Goal: Book appointment/travel/reservation: Book appointment/travel/reservation

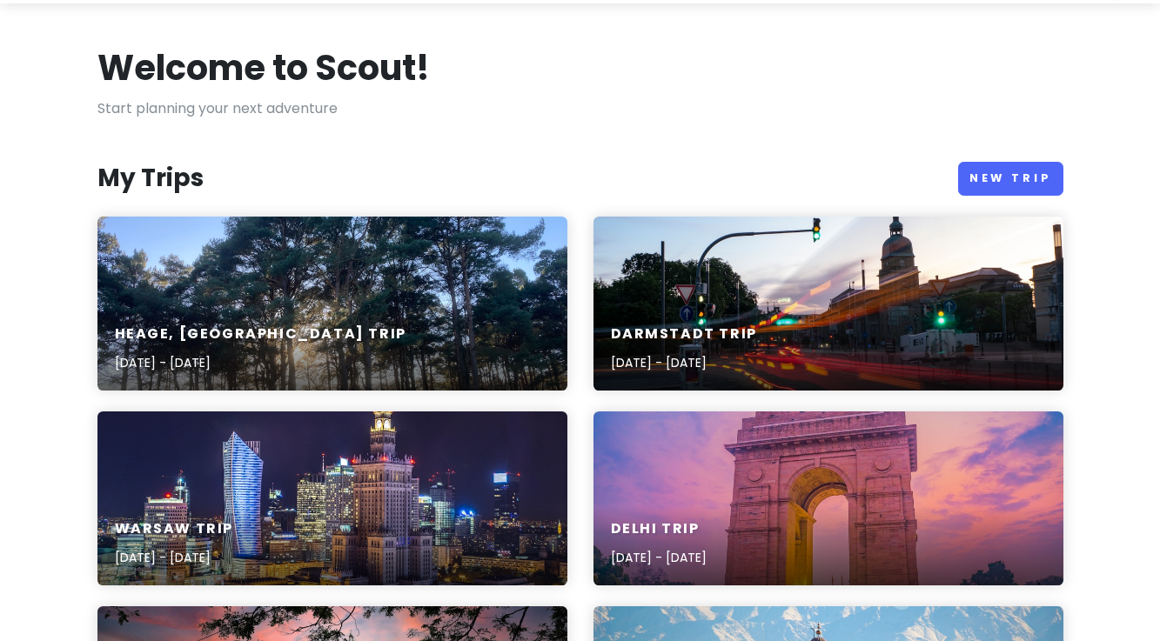
scroll to position [58, 0]
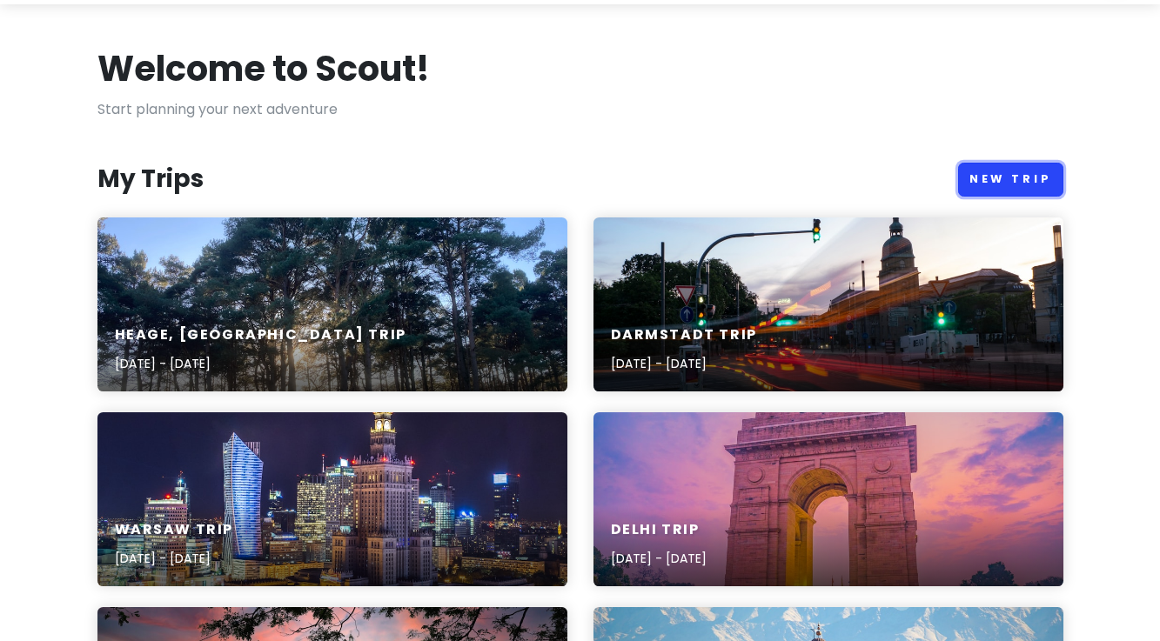
click at [997, 189] on link "New Trip" at bounding box center [1010, 180] width 105 height 34
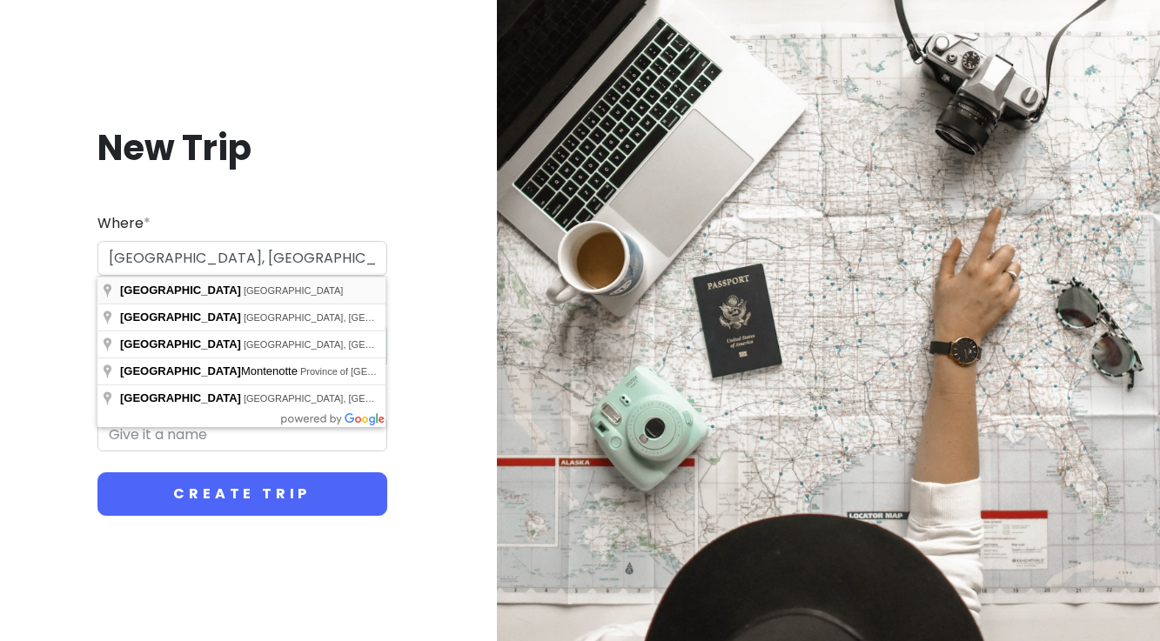
type input "[GEOGRAPHIC_DATA], [GEOGRAPHIC_DATA], [GEOGRAPHIC_DATA]"
type input "Cairo Trip"
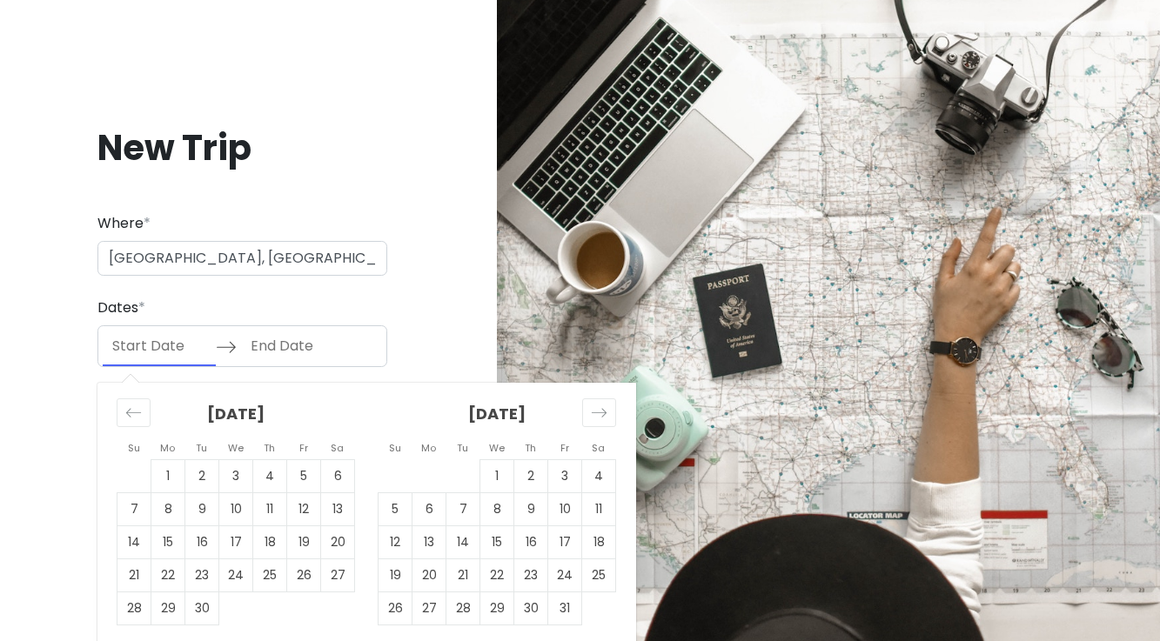
click at [186, 352] on input "Start Date" at bounding box center [159, 346] width 113 height 40
click at [601, 419] on icon "Move forward to switch to the next month." at bounding box center [599, 413] width 17 height 17
click at [461, 516] on td "6" at bounding box center [463, 509] width 34 height 33
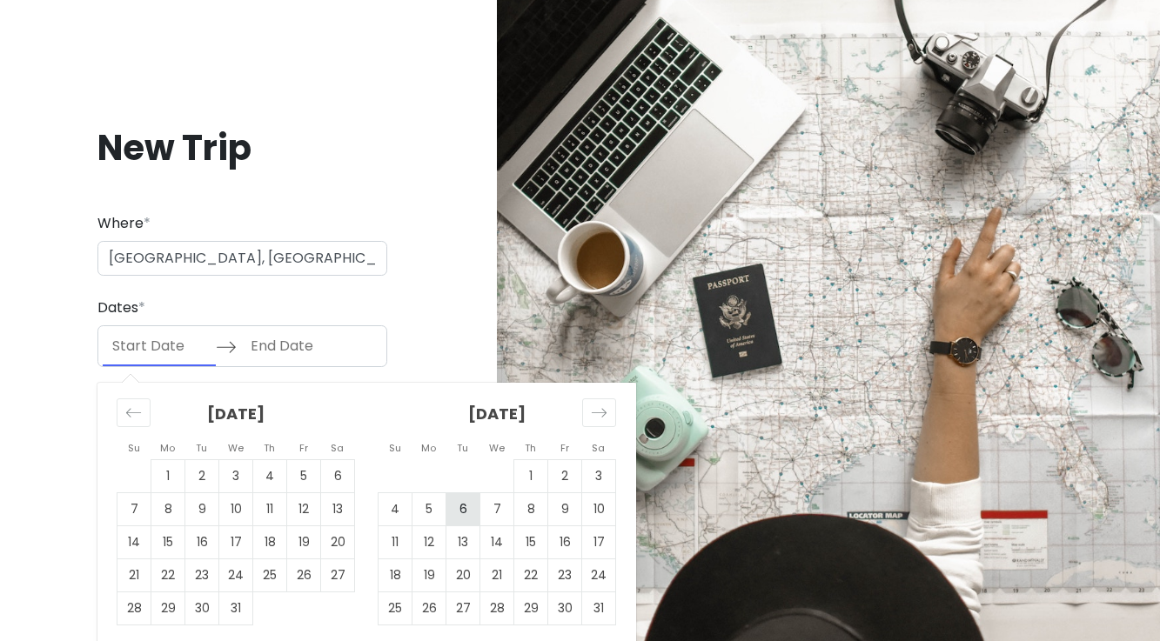
type input "[DATE]"
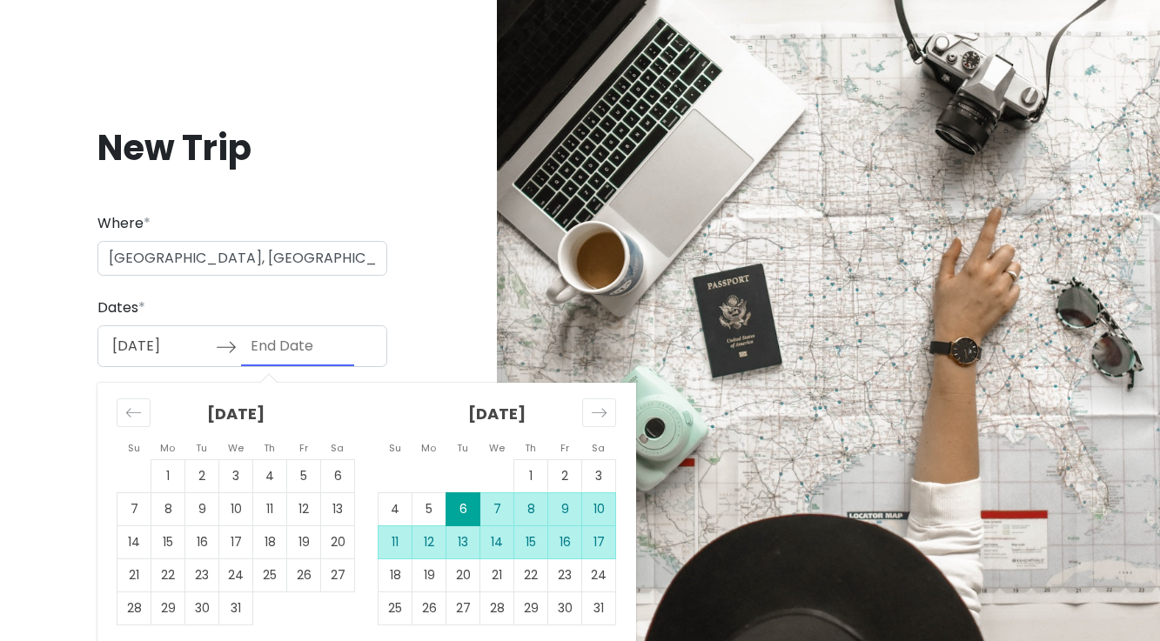
click at [600, 540] on td "17" at bounding box center [599, 542] width 34 height 33
type input "[DATE]"
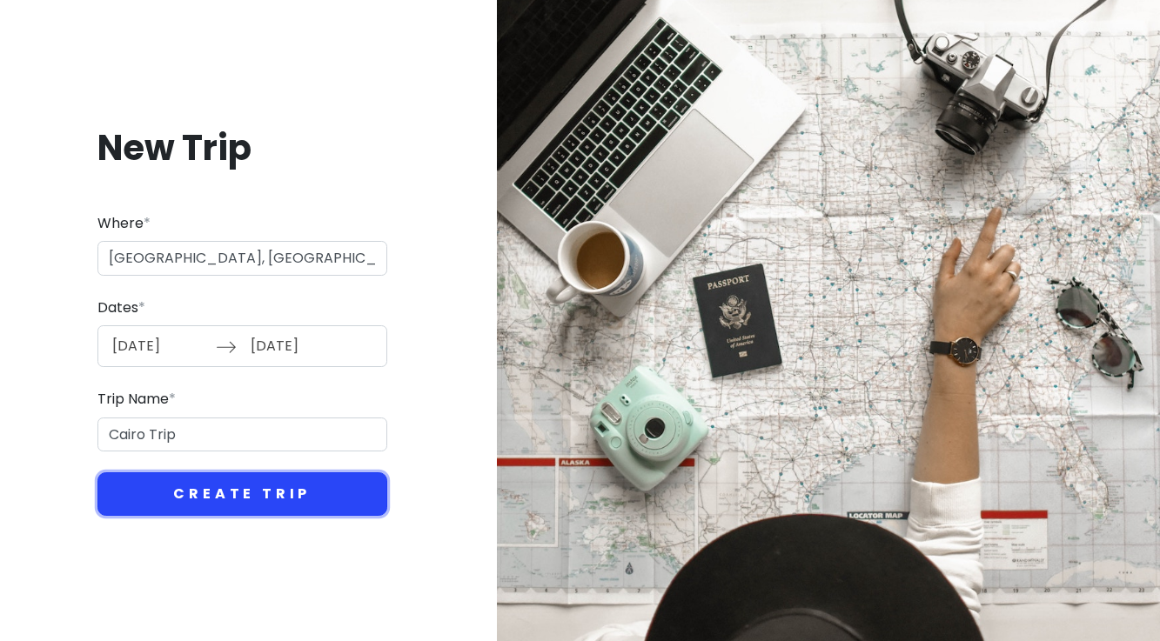
click at [267, 491] on button "Create Trip" at bounding box center [242, 495] width 290 height 44
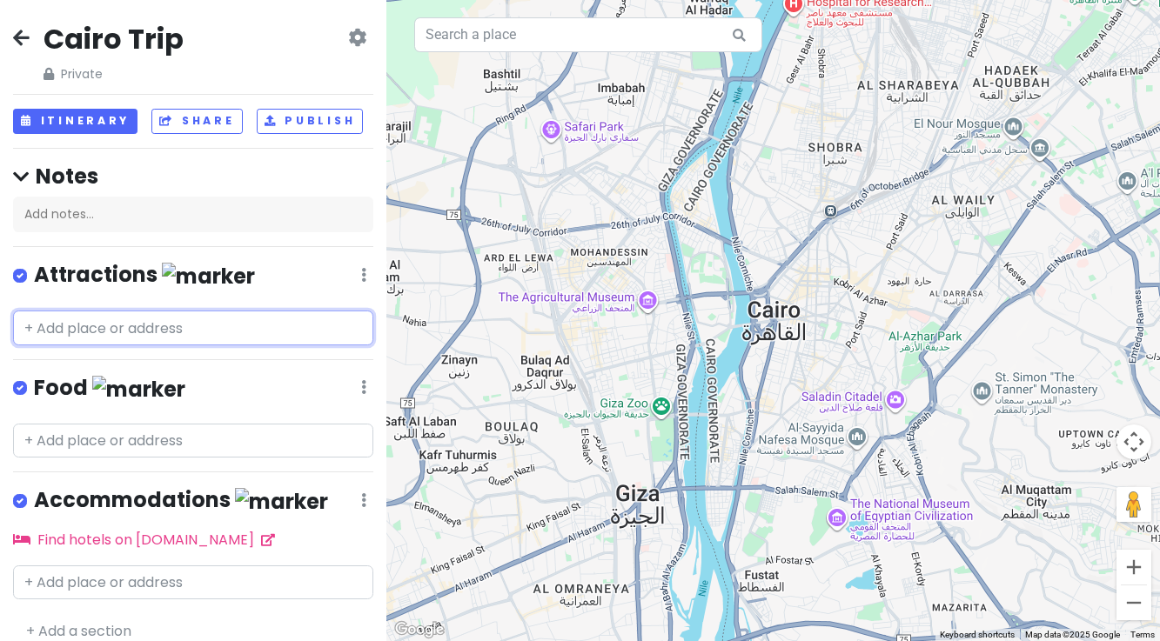
click at [213, 326] on input "text" at bounding box center [193, 328] width 360 height 35
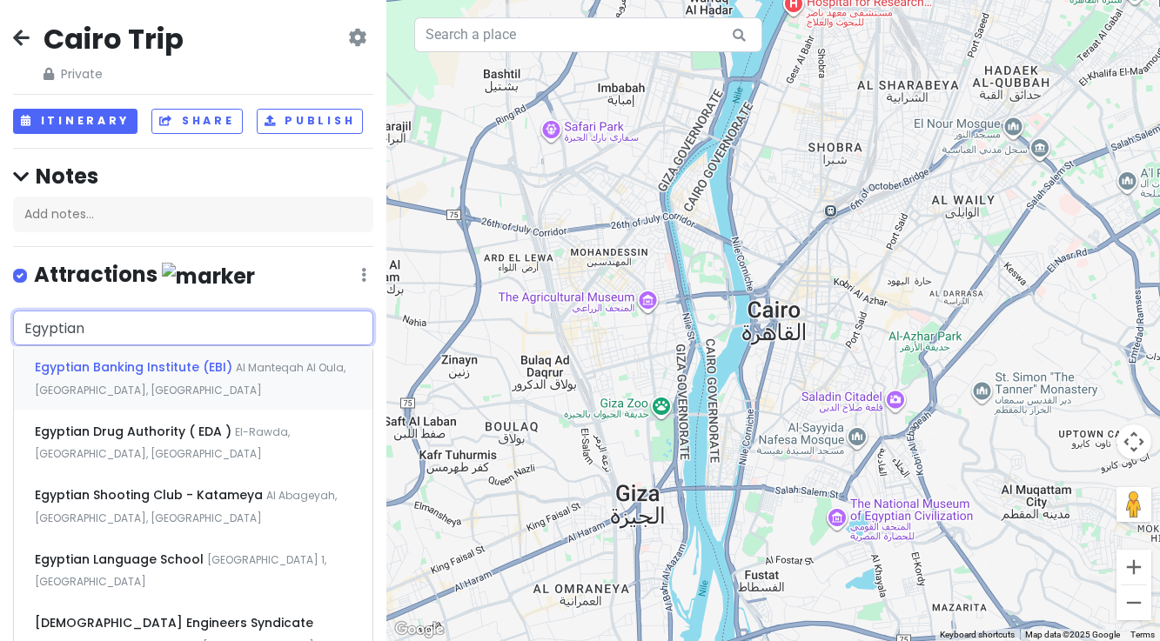
type input "Egyptian M"
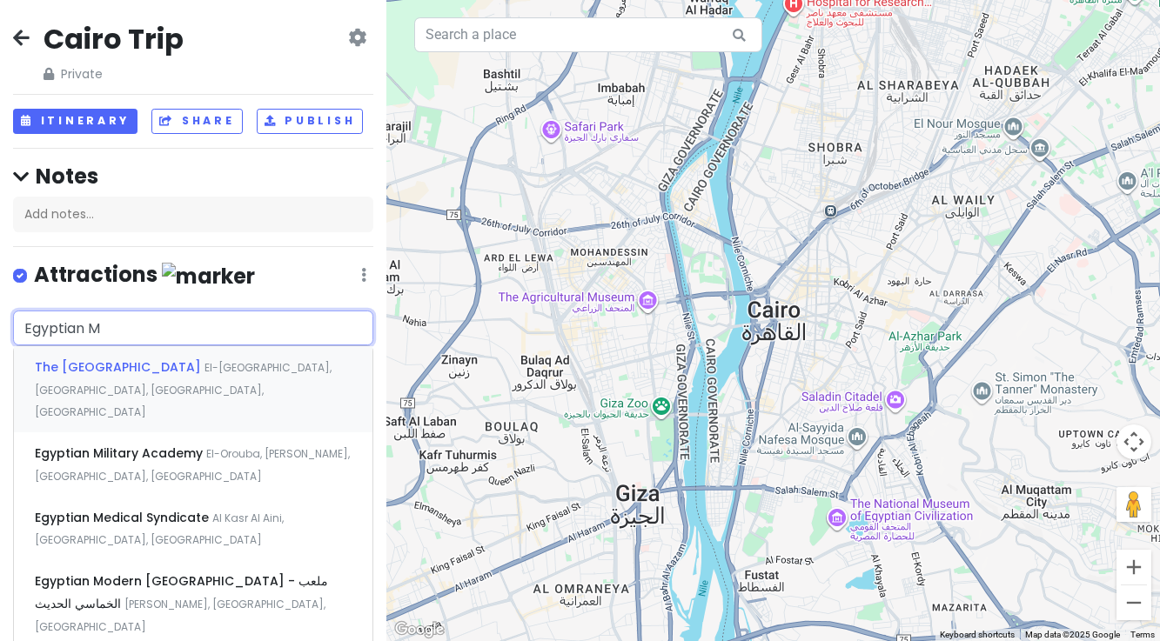
click at [101, 367] on span "The [GEOGRAPHIC_DATA]" at bounding box center [120, 367] width 170 height 17
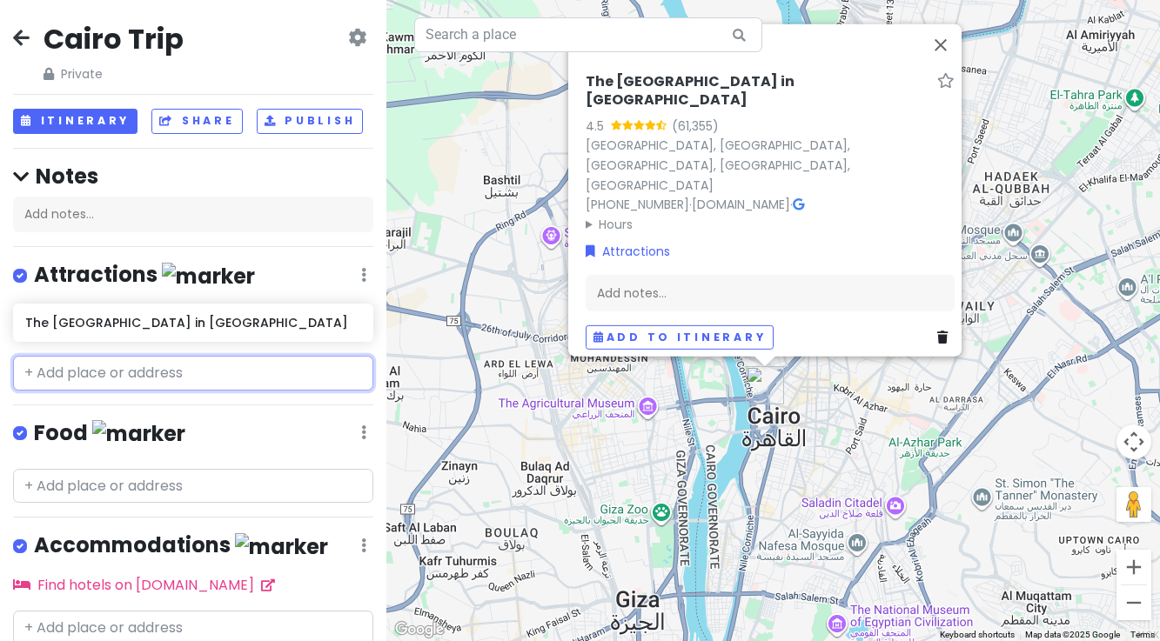
click at [70, 373] on input "text" at bounding box center [193, 373] width 360 height 35
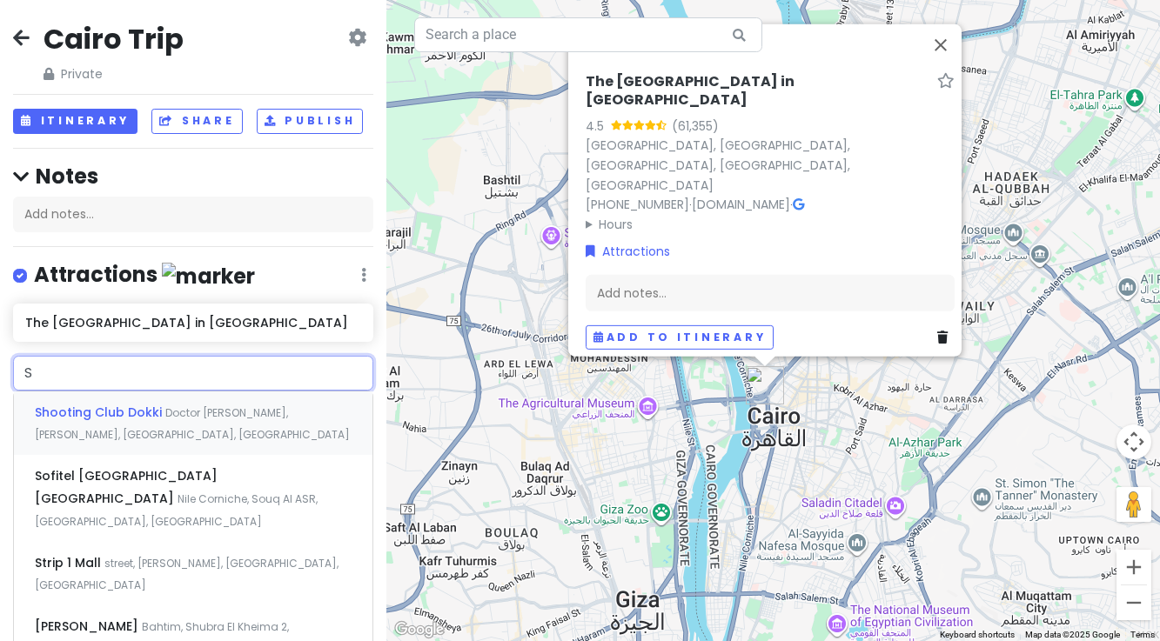
type input "Sp"
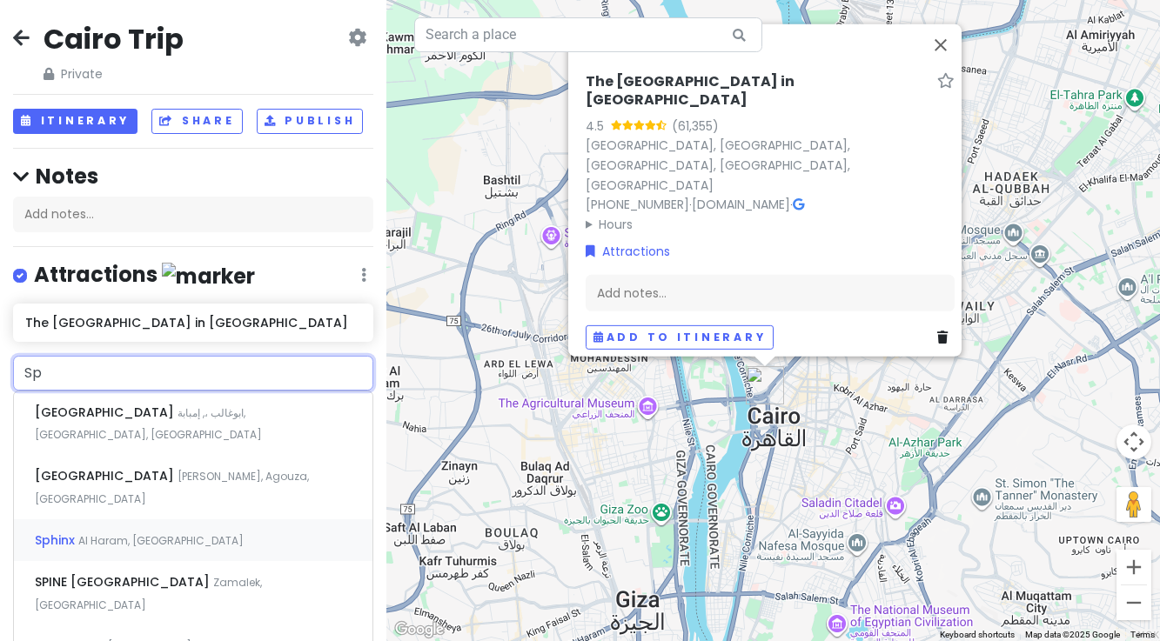
click at [68, 520] on div "Sphinx Al Haram, [GEOGRAPHIC_DATA]" at bounding box center [193, 541] width 359 height 42
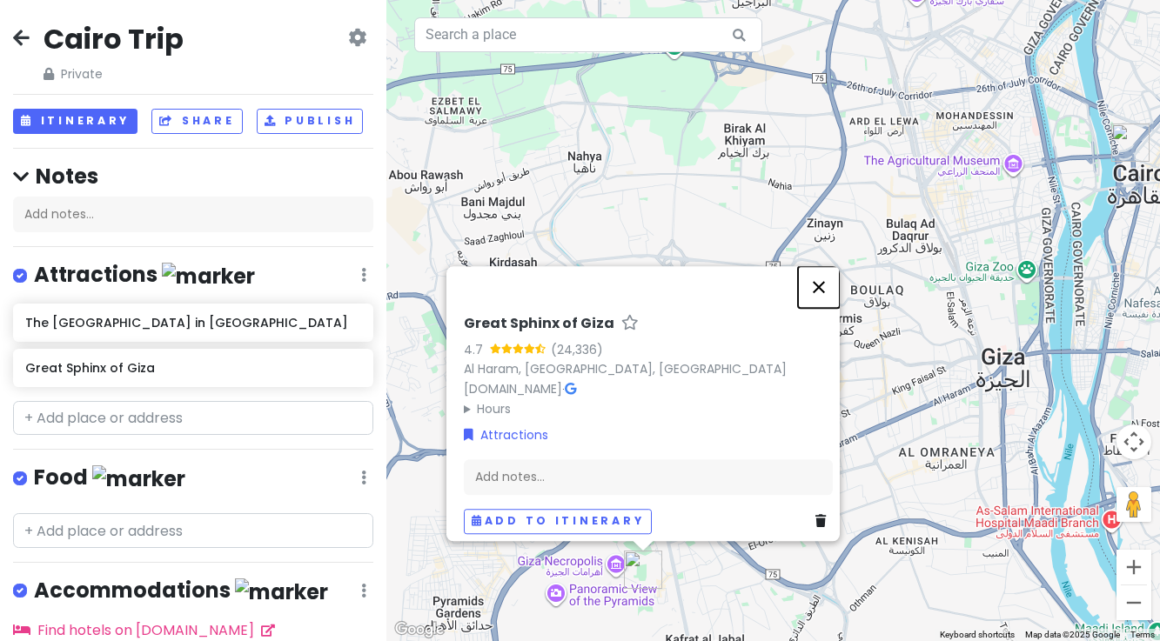
click at [826, 278] on button "Close" at bounding box center [819, 287] width 42 height 42
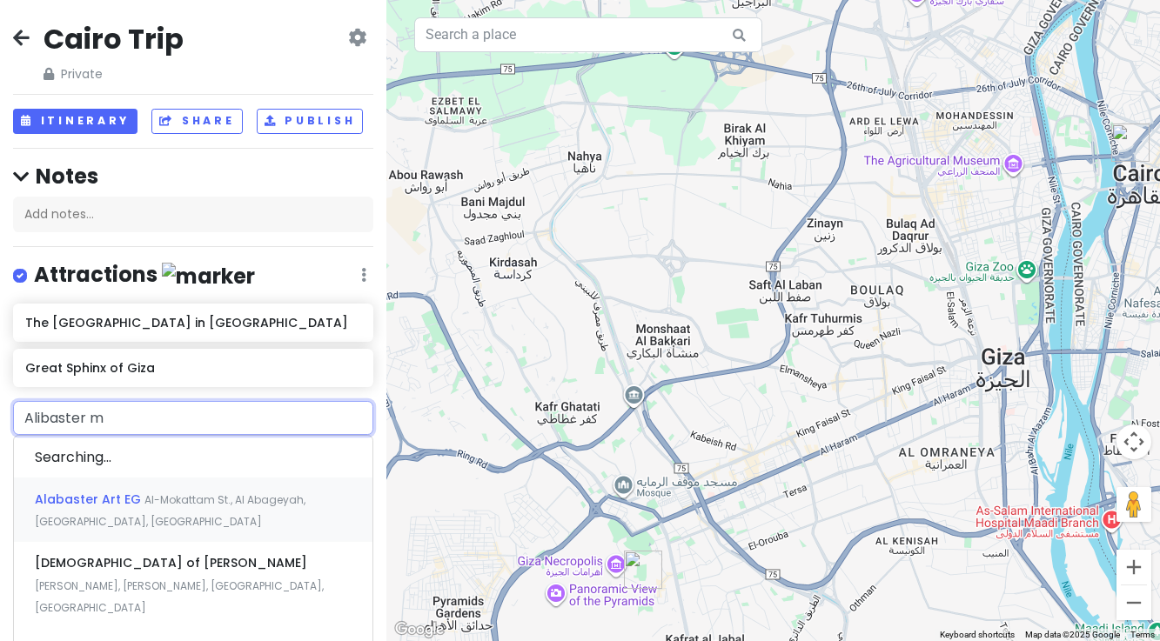
type input "Alibaster mo"
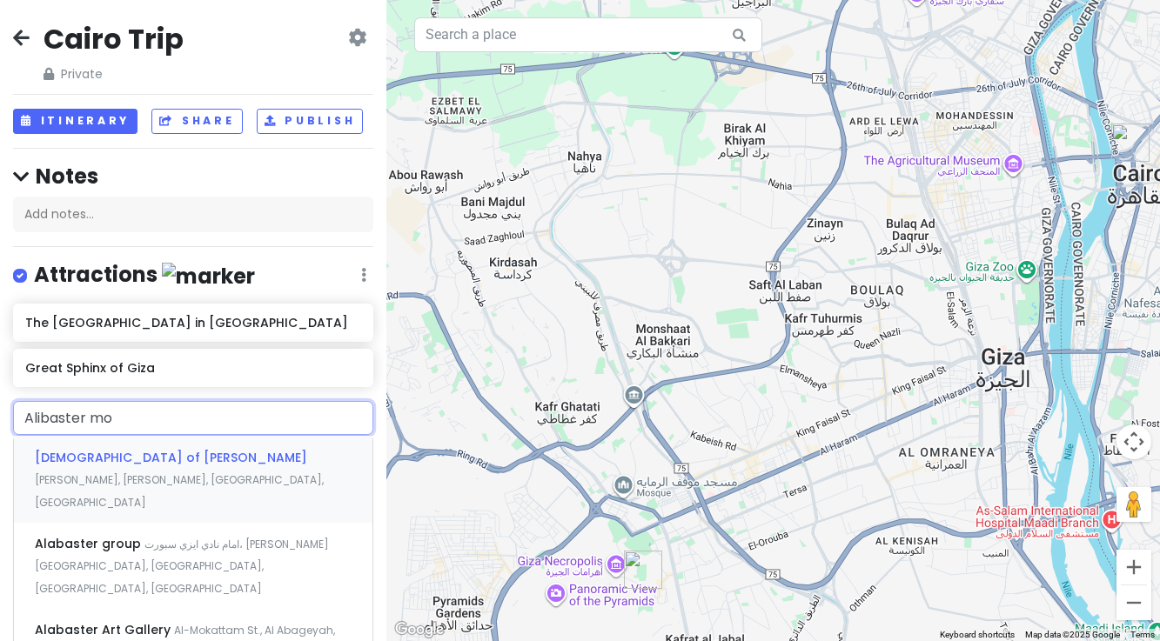
click at [152, 455] on span "[DEMOGRAPHIC_DATA] of [PERSON_NAME]" at bounding box center [171, 457] width 272 height 17
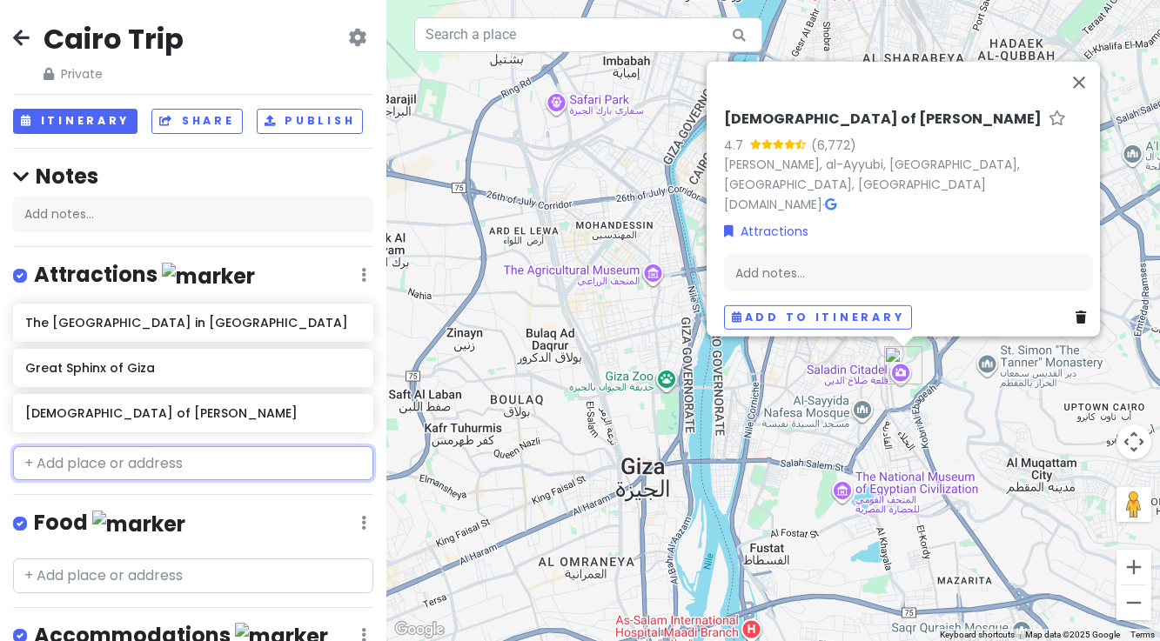
click at [91, 461] on input "text" at bounding box center [193, 463] width 360 height 35
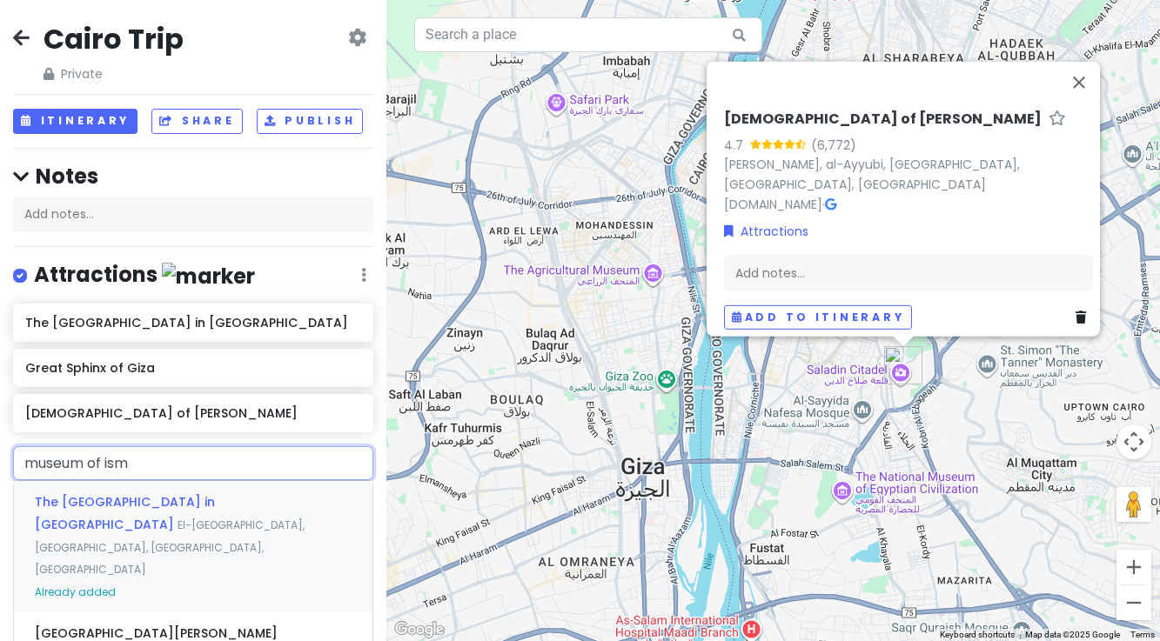
type input "museum of is"
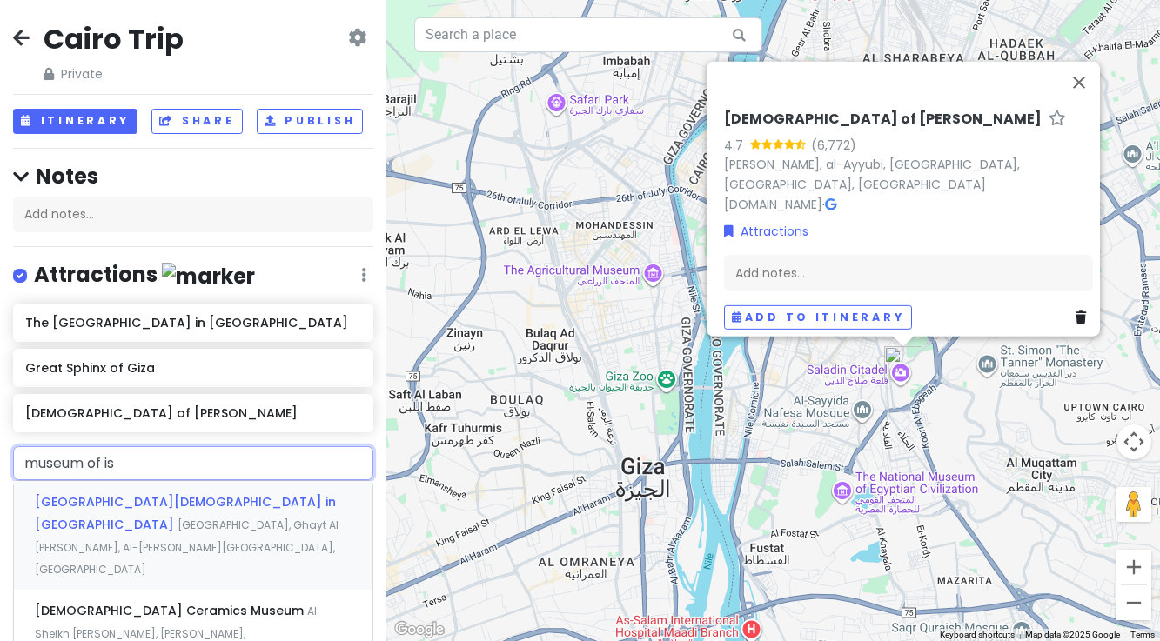
click at [90, 518] on span "[GEOGRAPHIC_DATA], Ghayt Al [PERSON_NAME], Al-[PERSON_NAME][GEOGRAPHIC_DATA], […" at bounding box center [187, 547] width 304 height 59
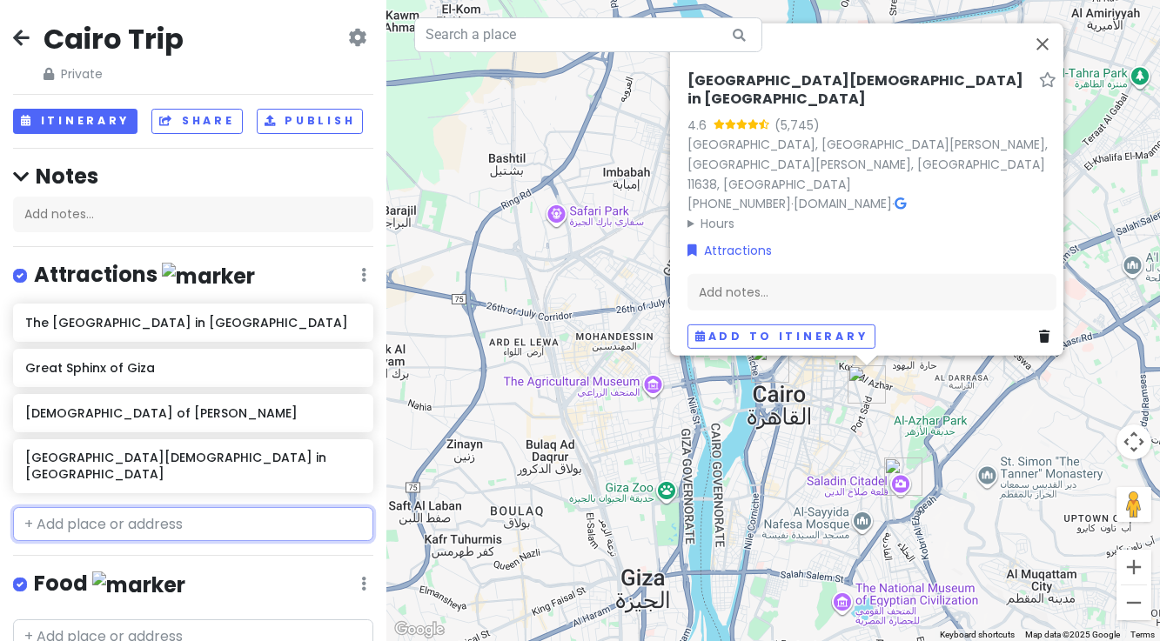
click at [97, 507] on input "text" at bounding box center [193, 524] width 360 height 35
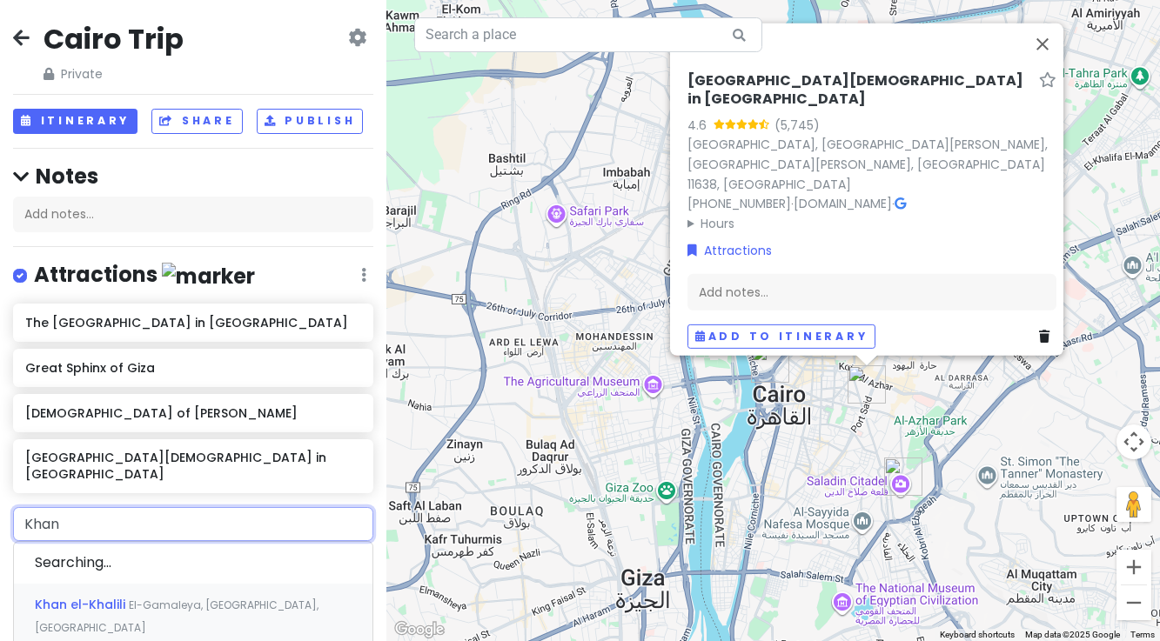
type input "Khan"
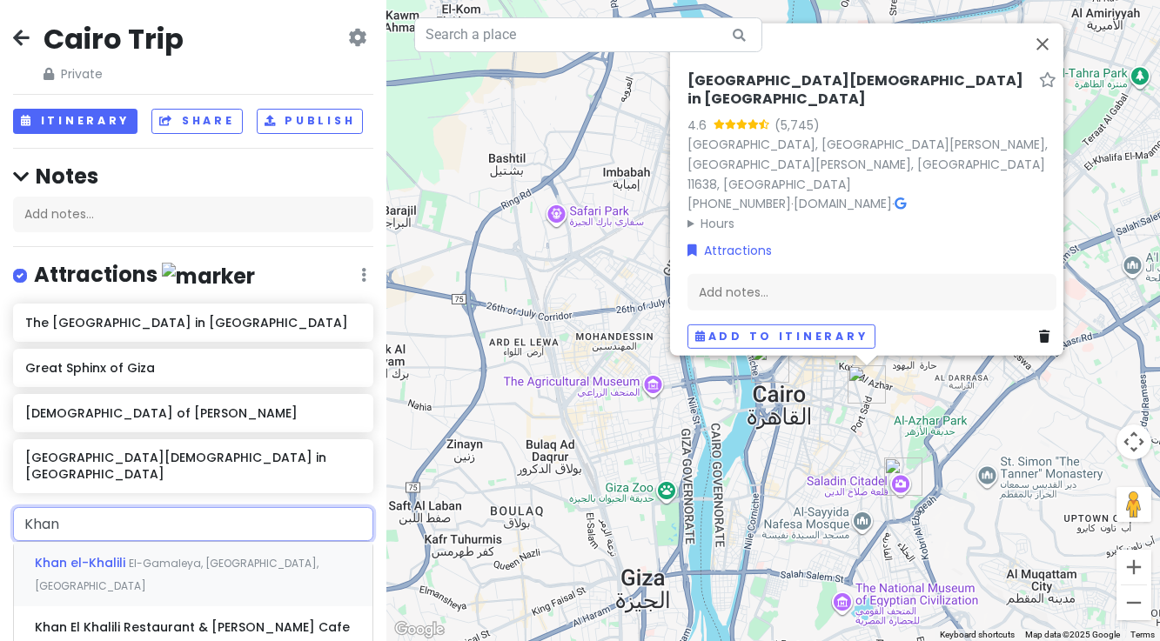
click at [99, 554] on span "Khan el-Khalili" at bounding box center [82, 562] width 94 height 17
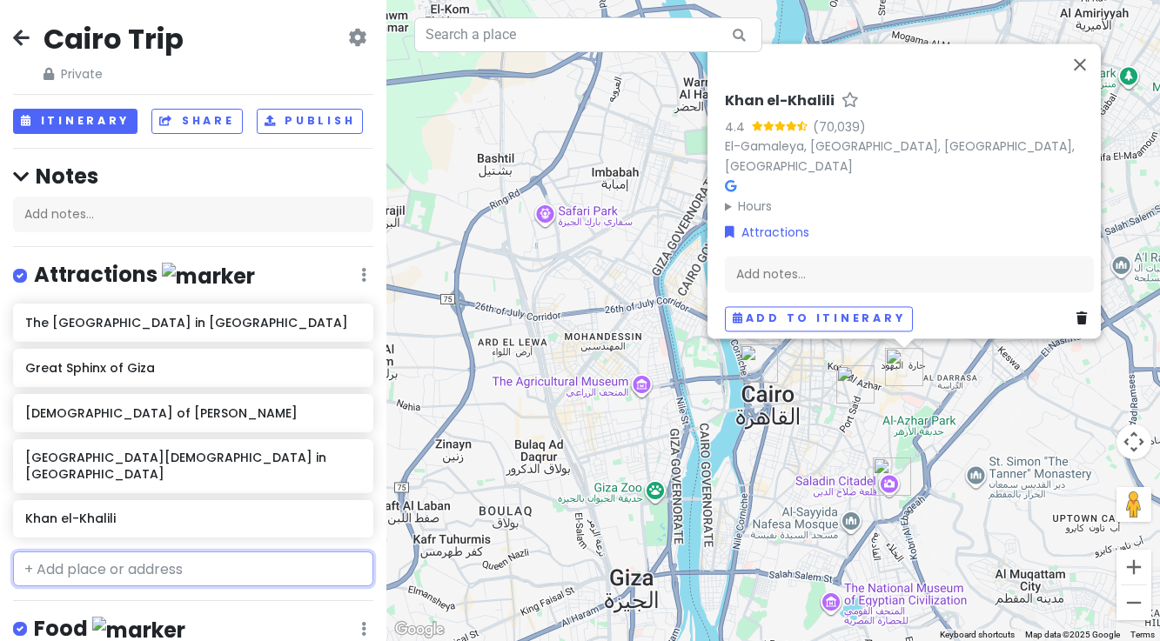
click at [130, 552] on input "text" at bounding box center [193, 569] width 360 height 35
type input "Tentmakers"
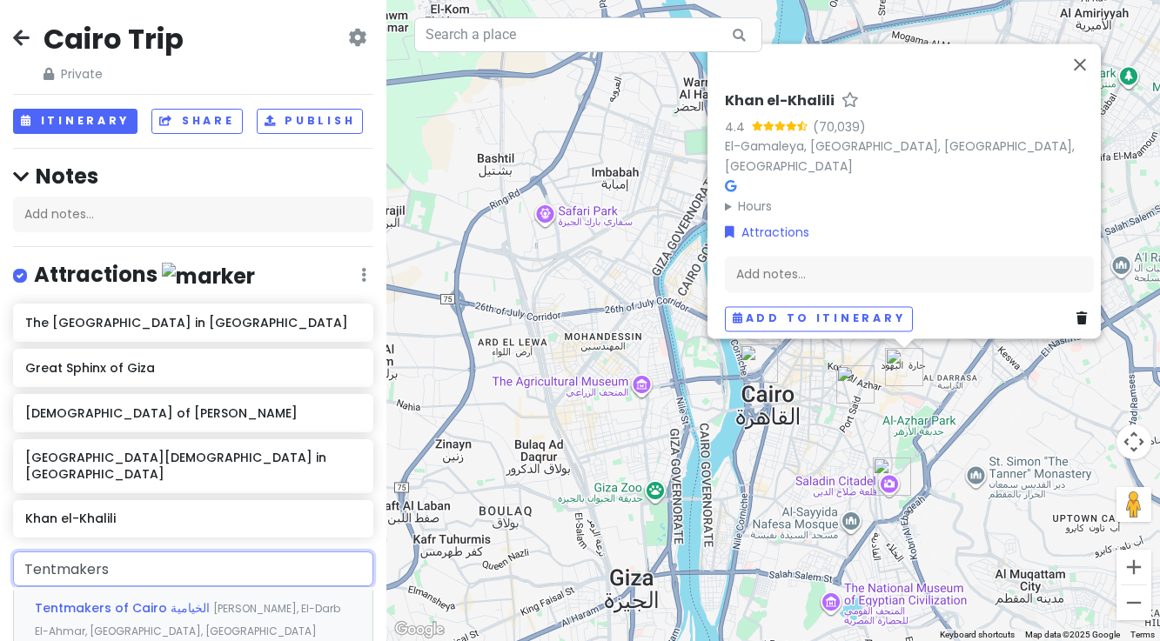
click at [104, 600] on span "Tentmakers of Cairo الخيامية" at bounding box center [124, 608] width 178 height 17
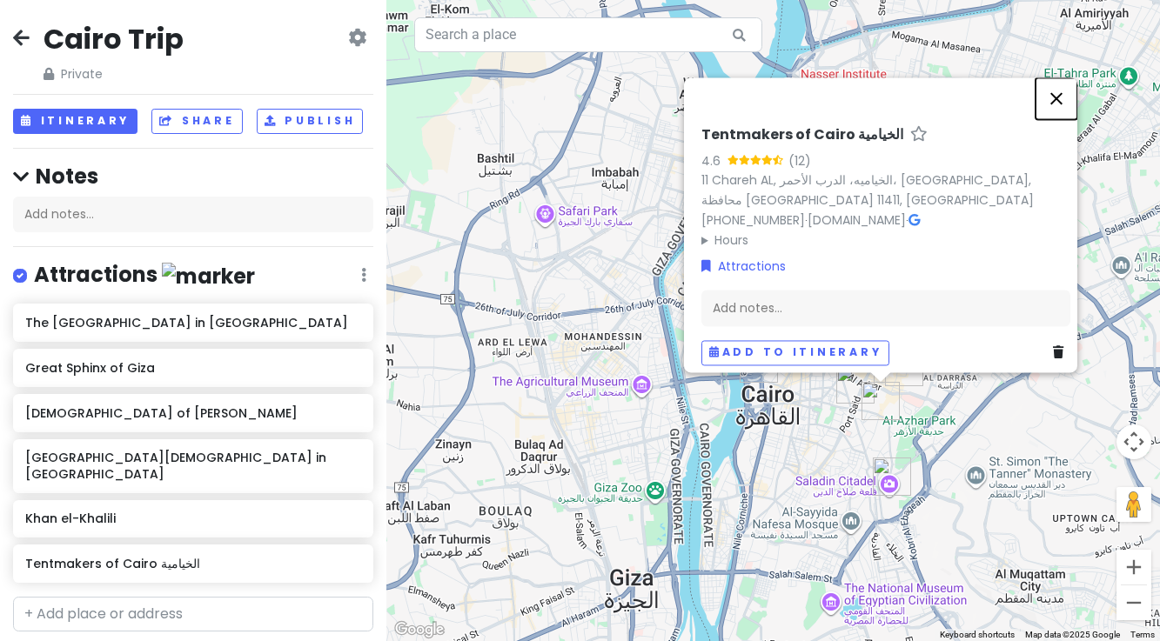
click at [1059, 89] on button "Close" at bounding box center [1057, 98] width 42 height 42
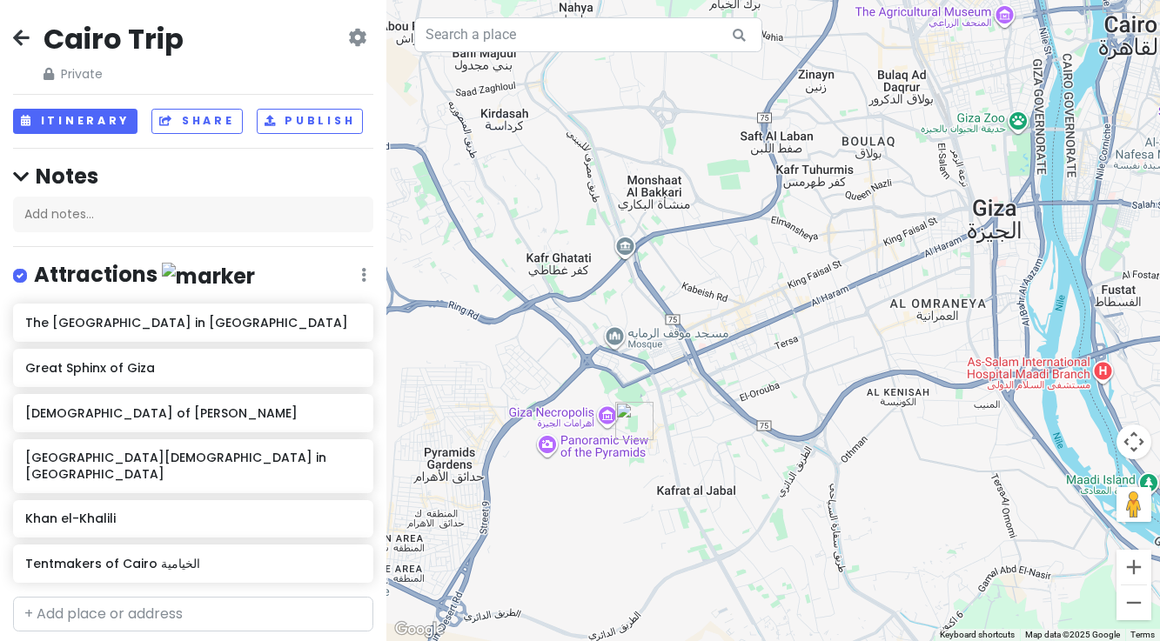
drag, startPoint x: 550, startPoint y: 480, endPoint x: 913, endPoint y: 109, distance: 519.4
click at [913, 109] on div at bounding box center [773, 320] width 774 height 641
click at [1130, 568] on button "Zoom in" at bounding box center [1134, 567] width 35 height 35
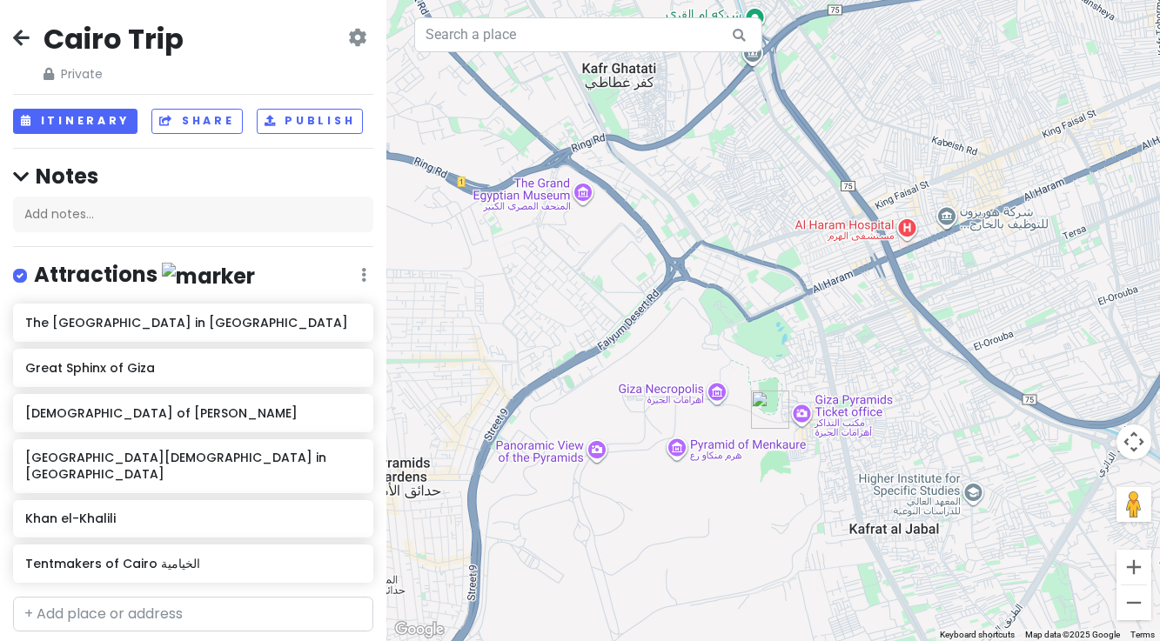
drag, startPoint x: 571, startPoint y: 573, endPoint x: 851, endPoint y: 440, distance: 310.2
click at [851, 440] on div at bounding box center [773, 320] width 774 height 641
click at [681, 450] on div at bounding box center [773, 320] width 774 height 641
click at [129, 597] on input "text" at bounding box center [193, 614] width 360 height 35
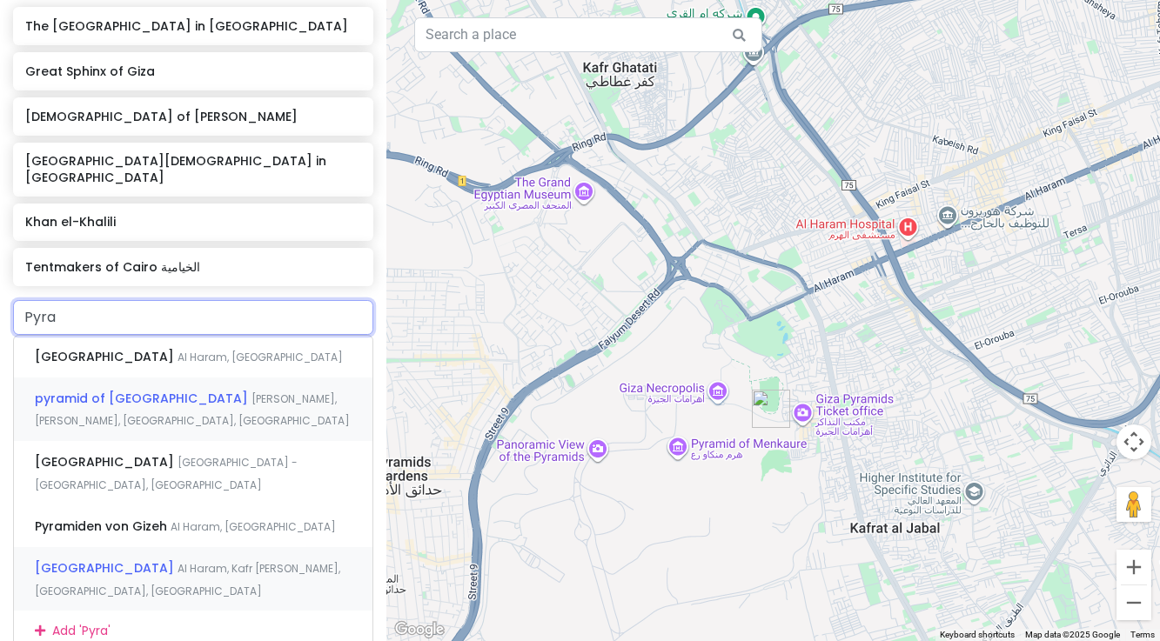
scroll to position [276, 0]
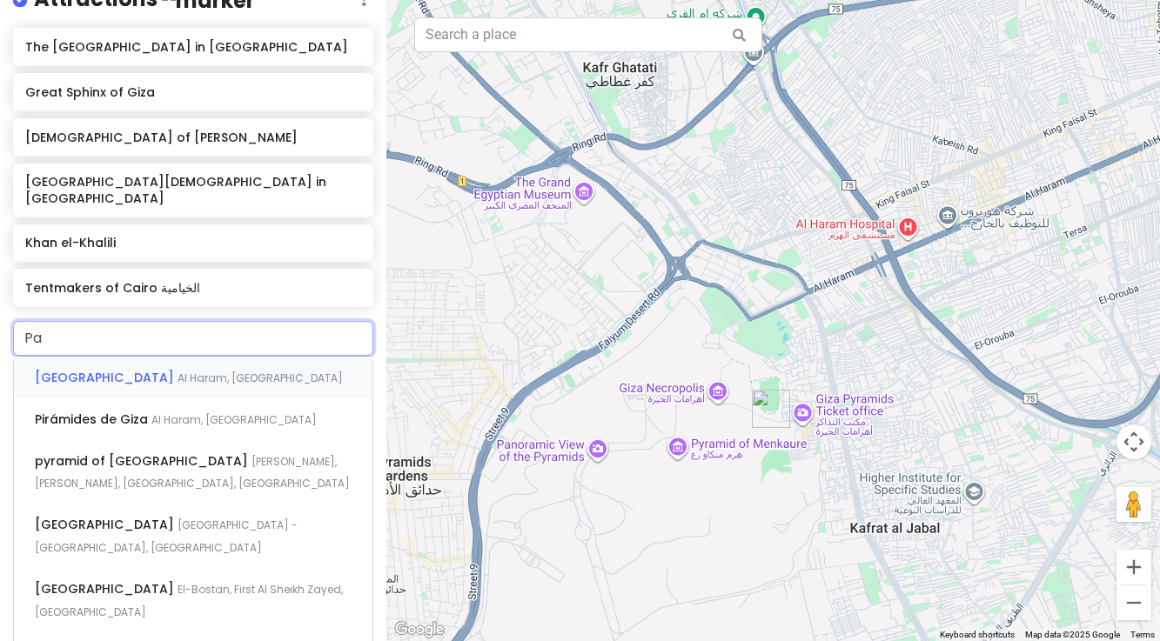
type input "Pan"
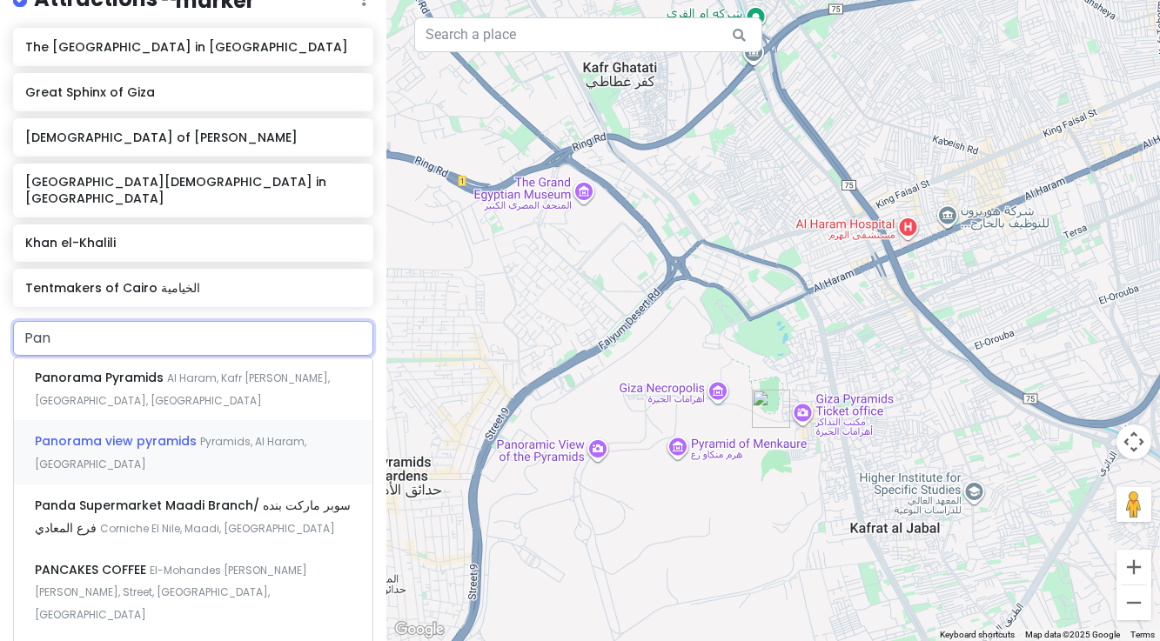
click at [88, 433] on span "Panorama view pyramids" at bounding box center [117, 441] width 165 height 17
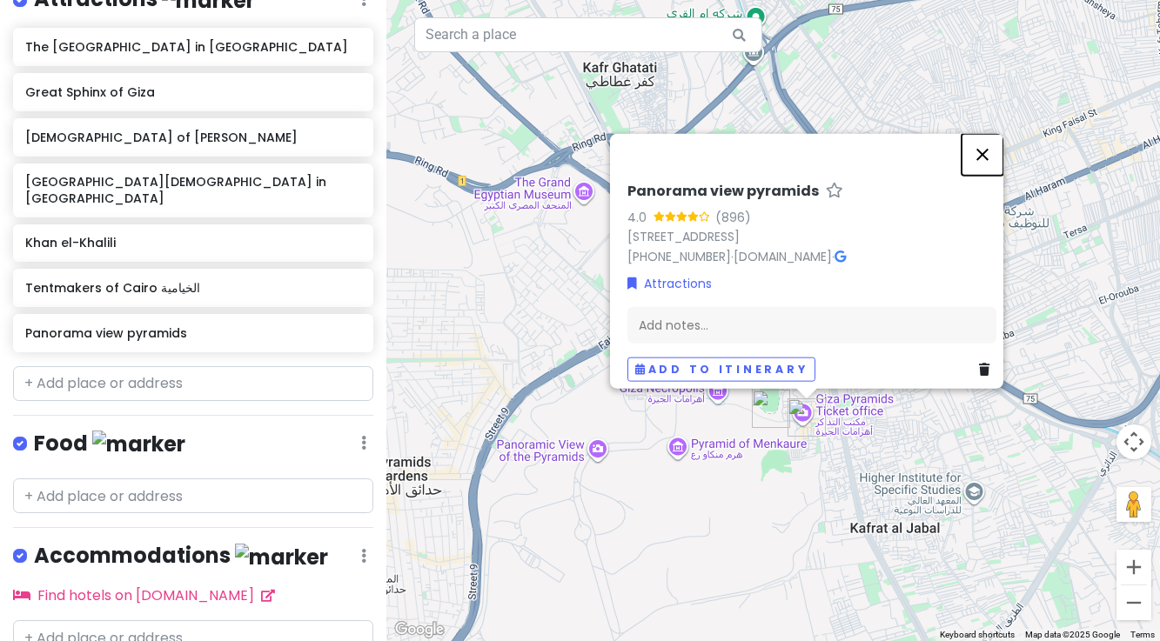
click at [990, 149] on button "Close" at bounding box center [983, 154] width 42 height 42
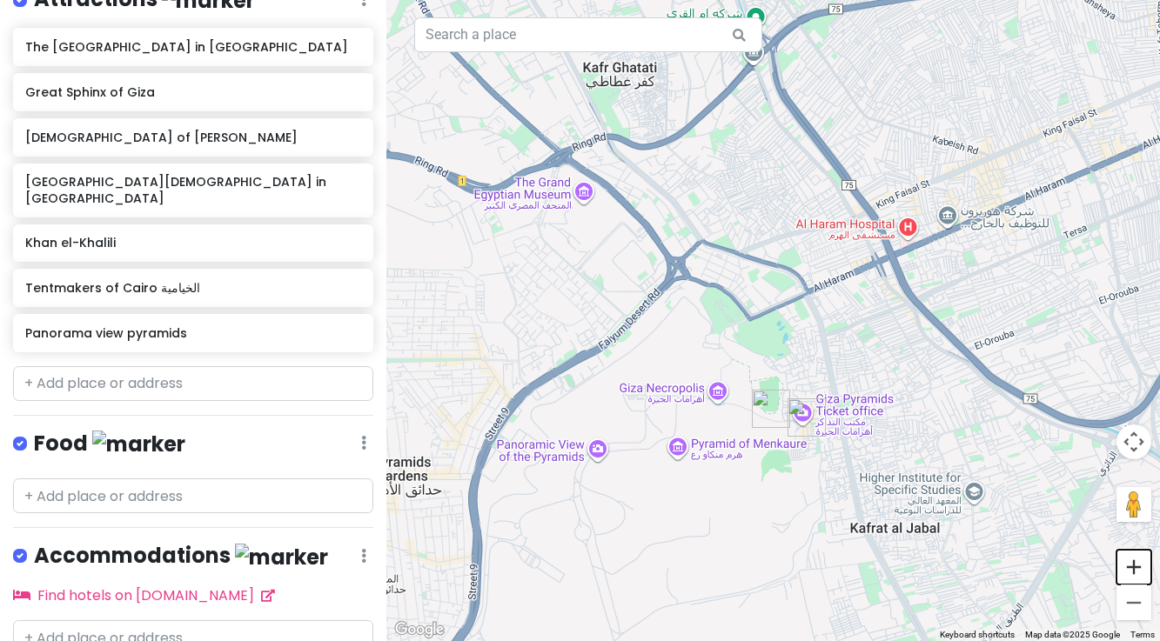
click at [1131, 572] on button "Zoom in" at bounding box center [1134, 567] width 35 height 35
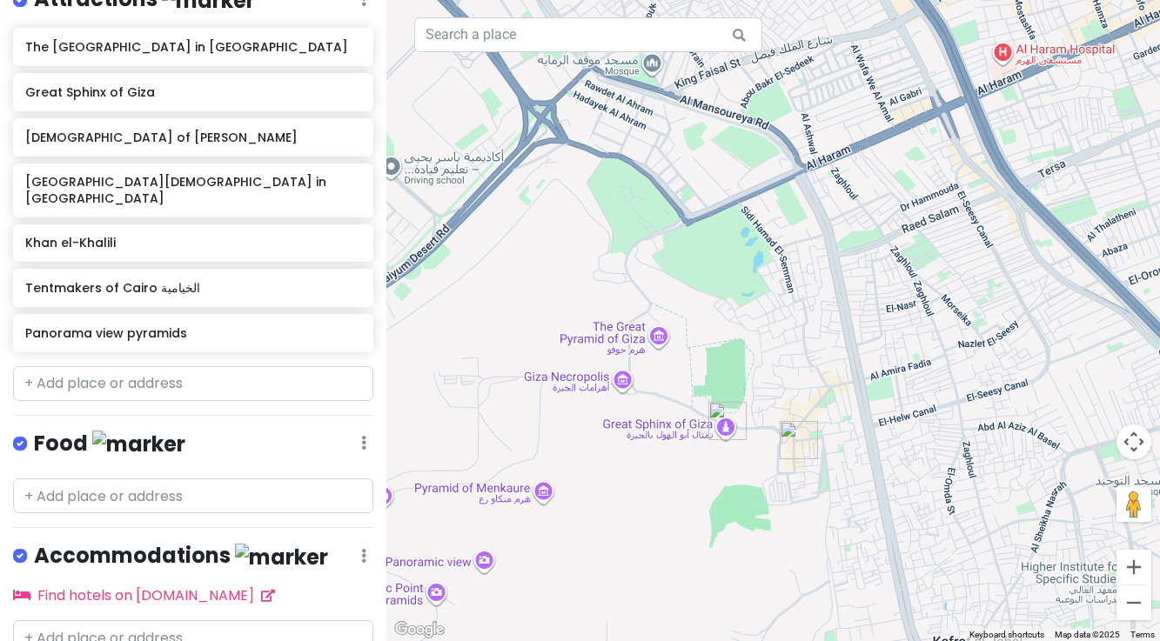
drag, startPoint x: 928, startPoint y: 520, endPoint x: 885, endPoint y: 426, distance: 103.2
click at [885, 426] on div at bounding box center [773, 320] width 774 height 641
